Goal: Transaction & Acquisition: Subscribe to service/newsletter

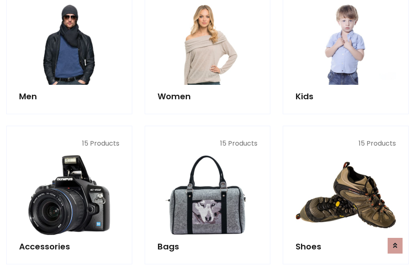
scroll to position [601, 0]
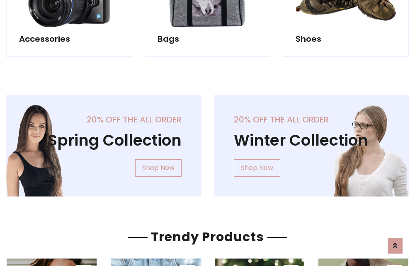
click at [208, 143] on div "20% off the all order Winter Collection Shop Now" at bounding box center [312, 152] width 208 height 115
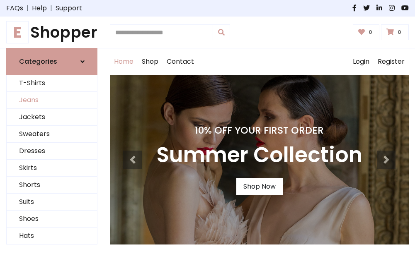
click at [52, 101] on link "Jeans" at bounding box center [52, 100] width 90 height 17
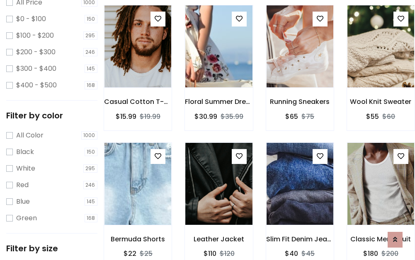
scroll to position [243, 0]
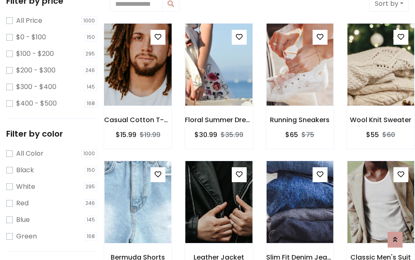
click at [138, 65] on img at bounding box center [138, 64] width 80 height 199
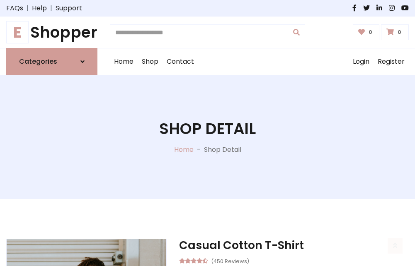
scroll to position [89, 0]
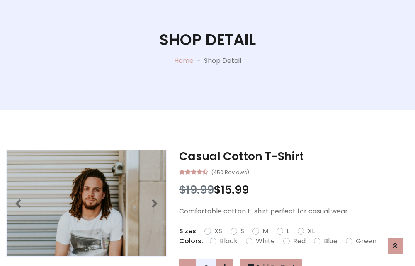
click at [298, 242] on label "Red" at bounding box center [299, 242] width 12 height 10
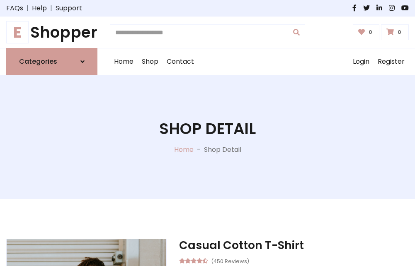
scroll to position [89, 0]
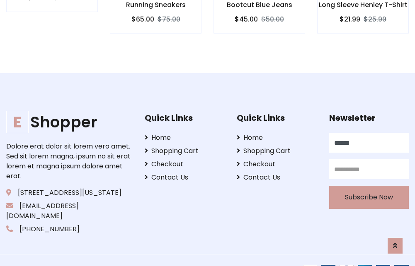
type input "******"
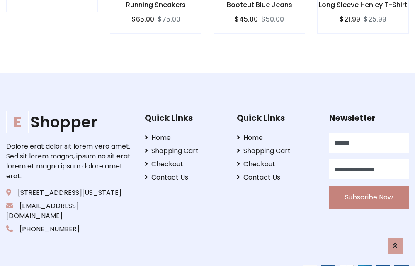
type input "**********"
click at [368, 188] on button "Subscribe Now" at bounding box center [369, 197] width 80 height 23
